Goal: Find specific page/section: Find specific page/section

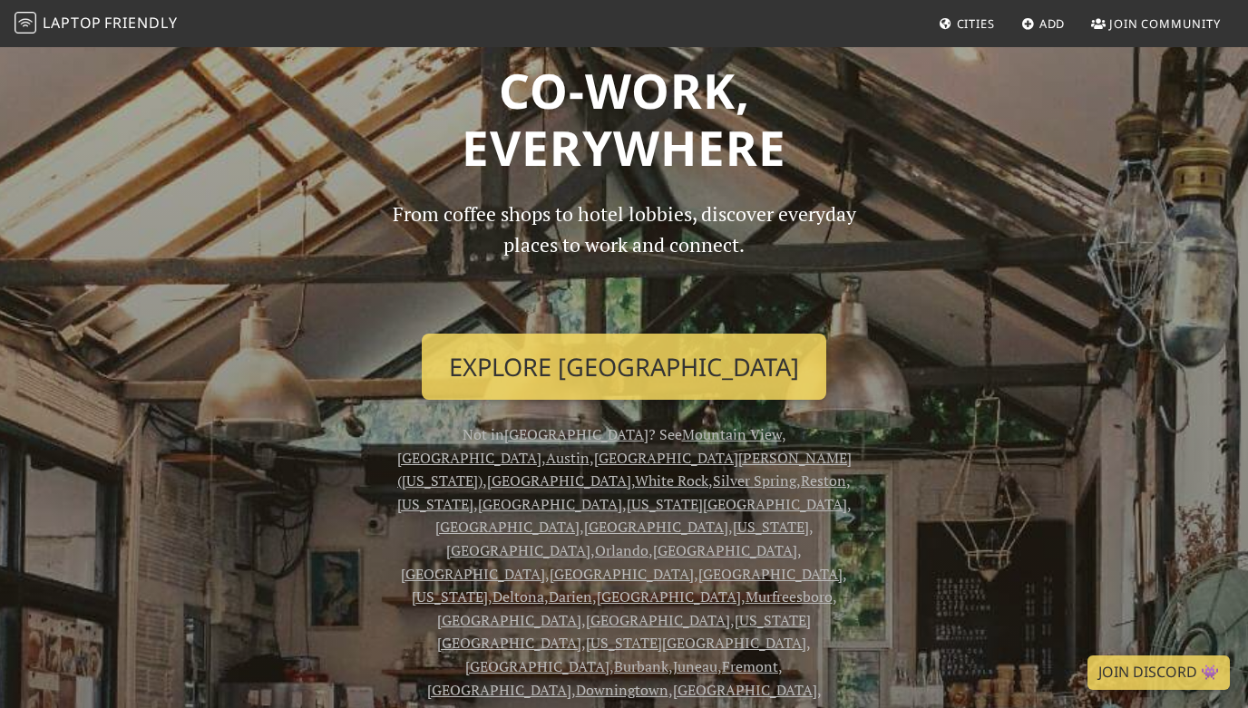
scroll to position [57, 0]
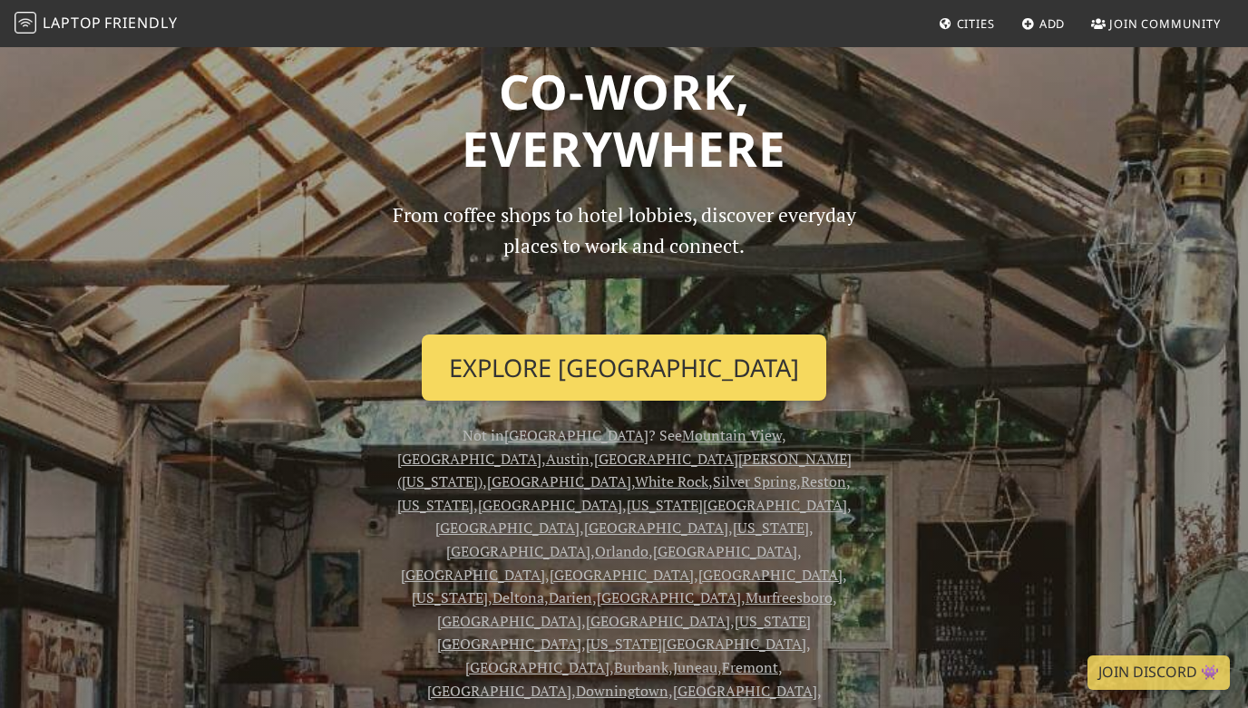
click at [618, 361] on link "Explore [GEOGRAPHIC_DATA]" at bounding box center [624, 368] width 405 height 67
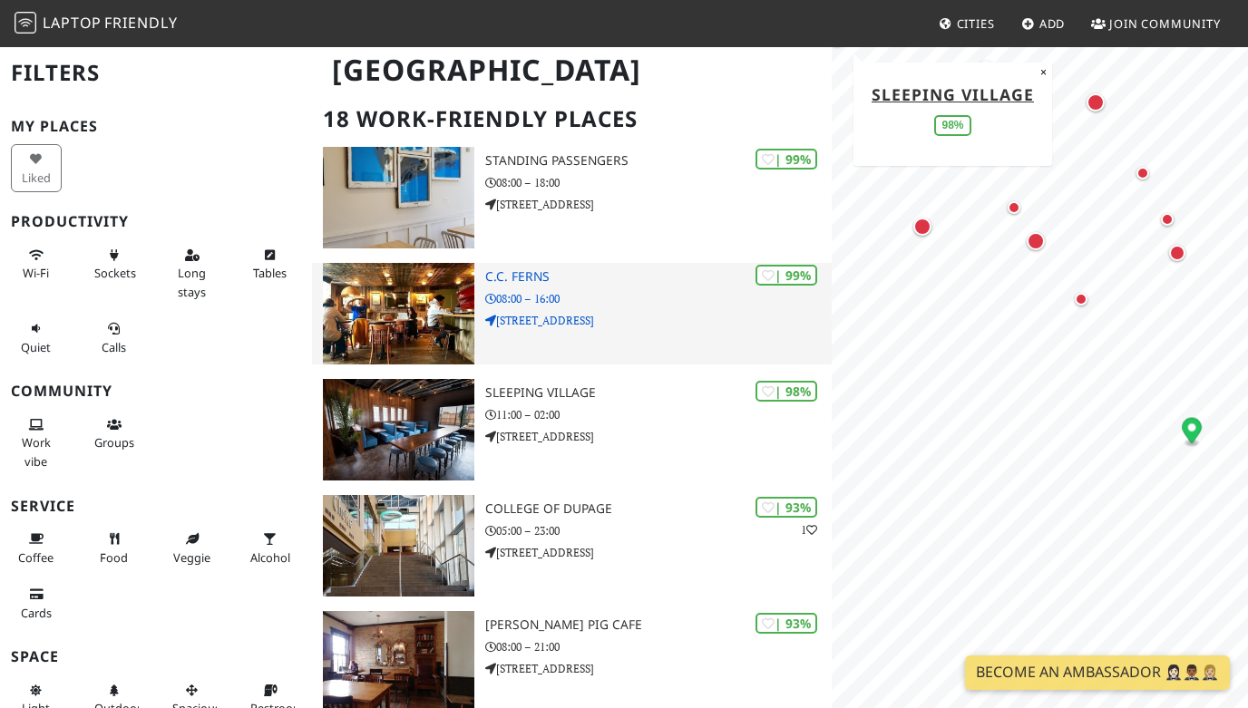
scroll to position [124, 0]
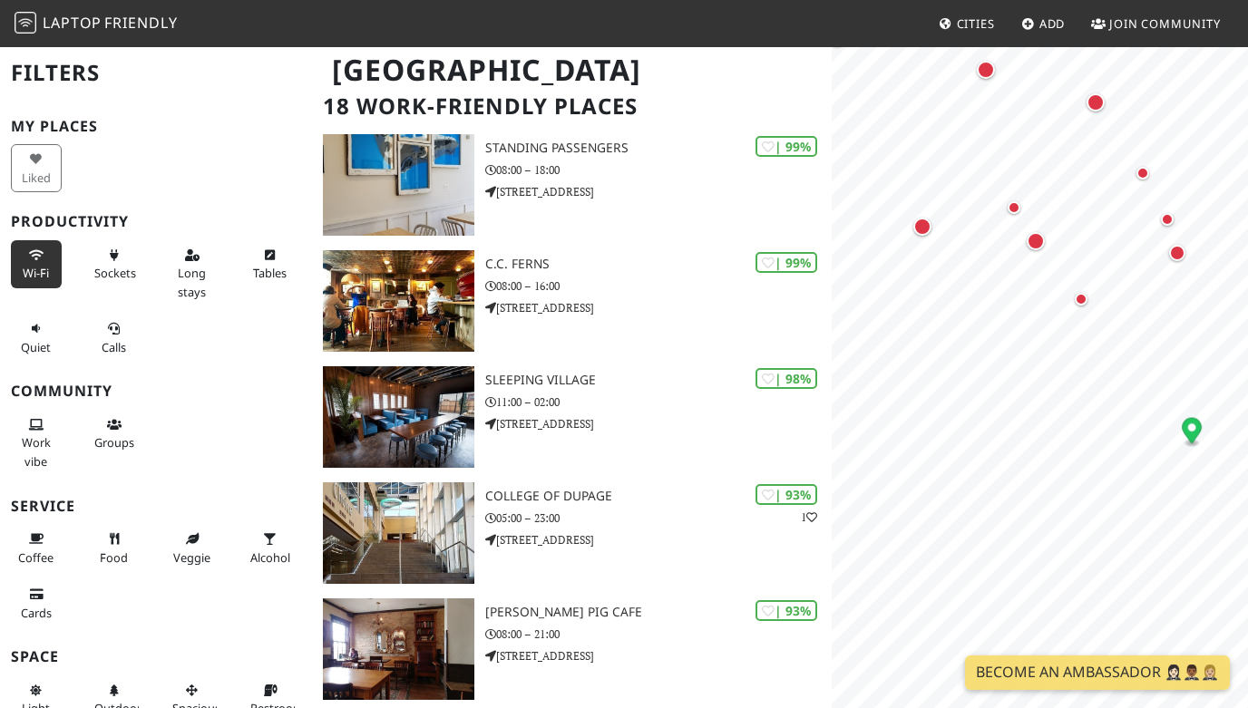
click at [52, 273] on button "Wi-Fi" at bounding box center [36, 264] width 51 height 48
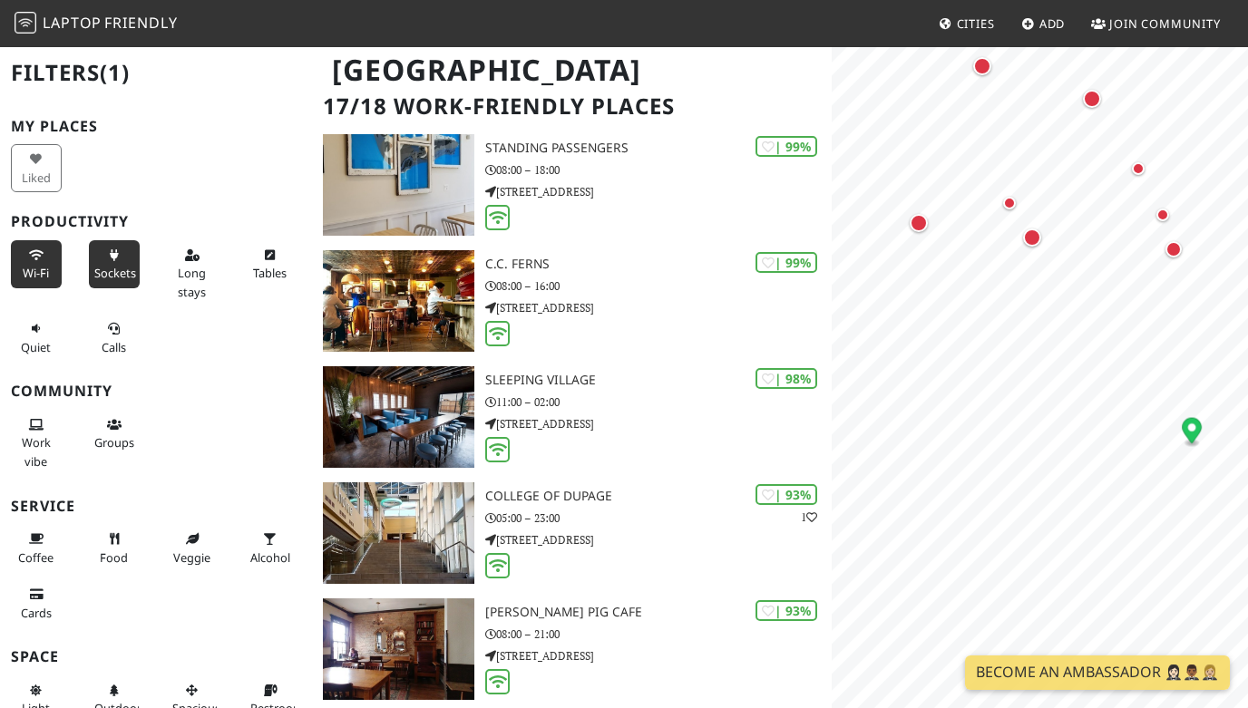
click at [94, 273] on span "Sockets" at bounding box center [115, 273] width 42 height 16
click at [265, 268] on span "Tables" at bounding box center [270, 273] width 34 height 16
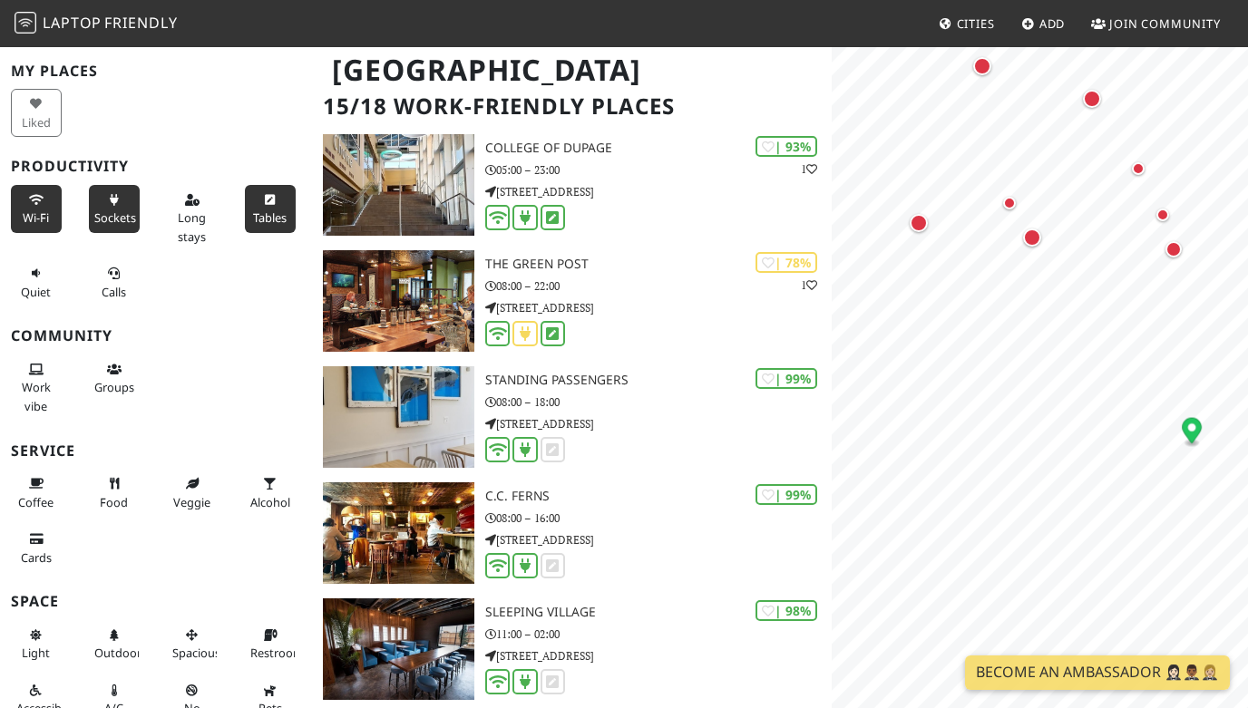
scroll to position [63, 0]
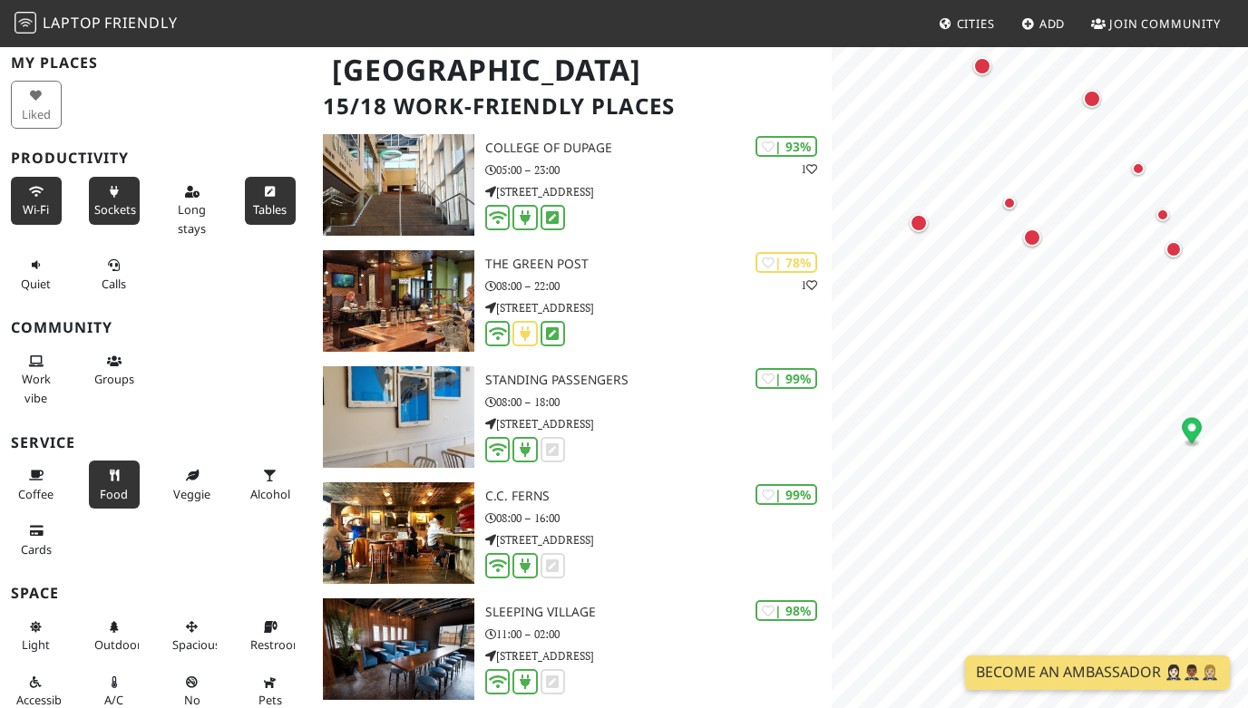
click at [131, 479] on button "Food" at bounding box center [114, 485] width 51 height 48
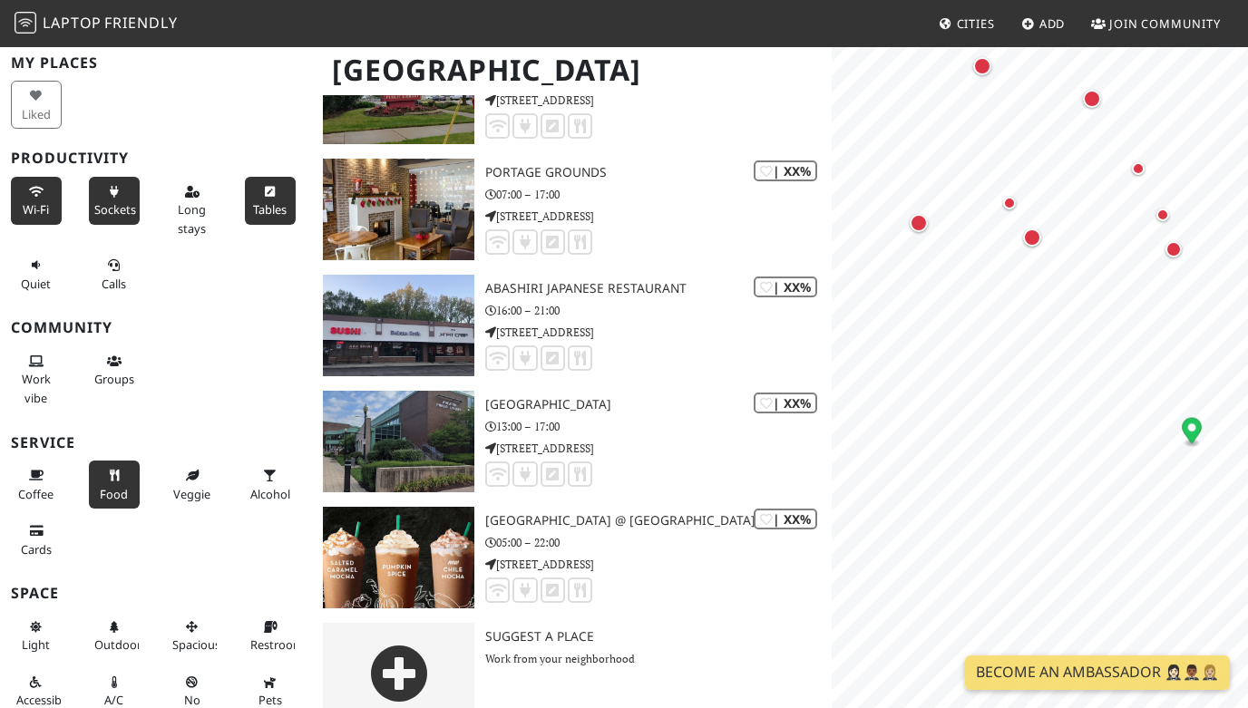
scroll to position [1384, 0]
